Goal: Use online tool/utility

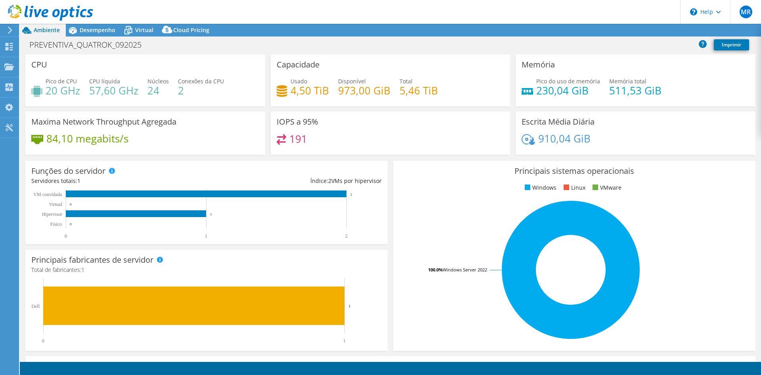
select select "SouthAmerica"
select select "USD"
click at [12, 51] on div at bounding box center [9, 47] width 10 height 9
